Goal: Task Accomplishment & Management: Manage account settings

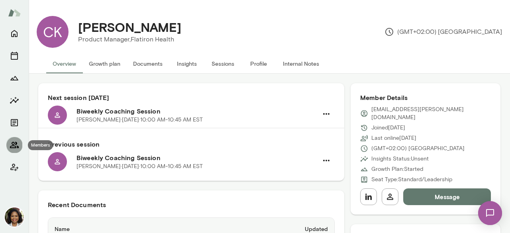
click at [12, 148] on icon "Members" at bounding box center [14, 145] width 9 height 6
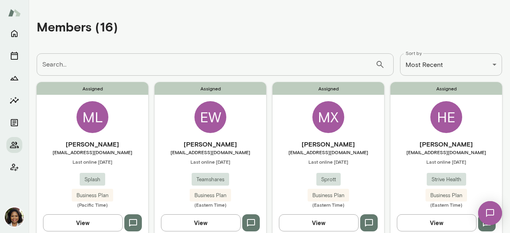
scroll to position [40, 0]
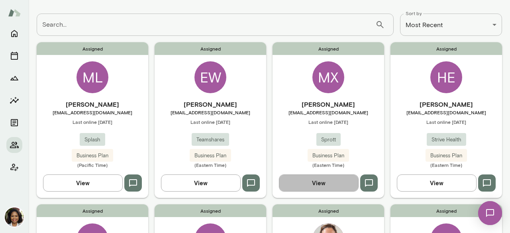
click at [311, 183] on button "View" at bounding box center [319, 182] width 80 height 17
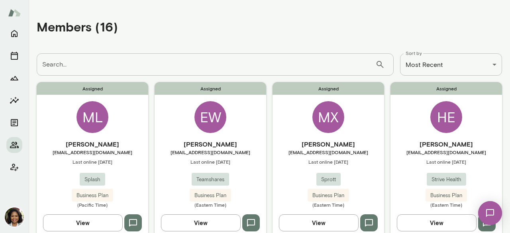
click at [86, 217] on button "View" at bounding box center [83, 222] width 80 height 17
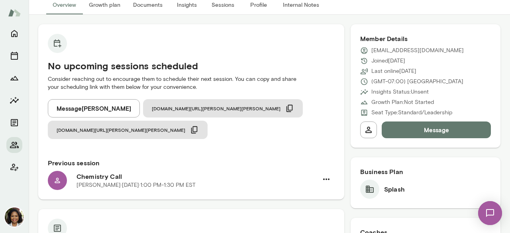
scroll to position [40, 0]
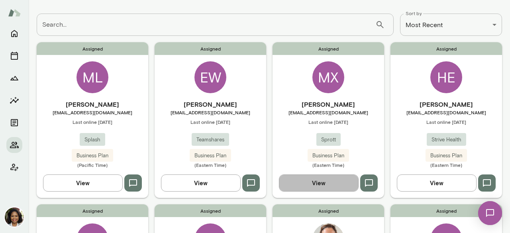
click at [316, 181] on button "View" at bounding box center [319, 182] width 80 height 17
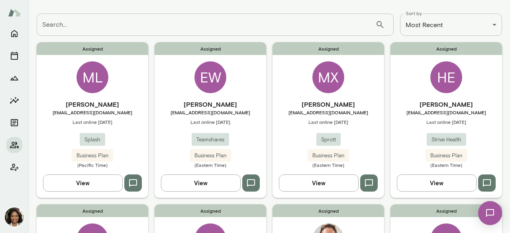
click at [18, 58] on icon "Sessions" at bounding box center [15, 56] width 10 height 10
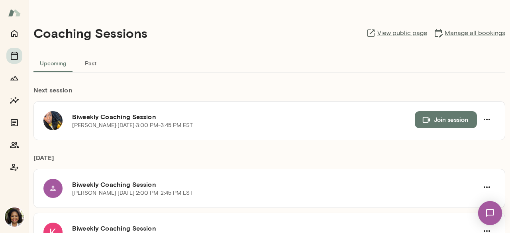
click at [287, 28] on div "Coaching Sessions View public page Manage all bookings" at bounding box center [268, 33] width 471 height 41
click at [197, 31] on div "Coaching Sessions View public page Manage all bookings" at bounding box center [268, 33] width 471 height 41
click at [260, 43] on div "Coaching Sessions View public page Manage all bookings" at bounding box center [268, 33] width 471 height 41
click at [442, 30] on link "Manage all bookings" at bounding box center [469, 33] width 72 height 10
click at [420, 31] on link "View public page" at bounding box center [396, 33] width 61 height 10
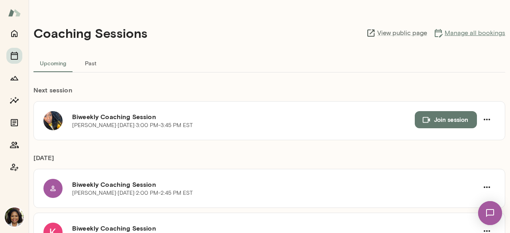
click at [470, 31] on link "Manage all bookings" at bounding box center [469, 33] width 72 height 10
